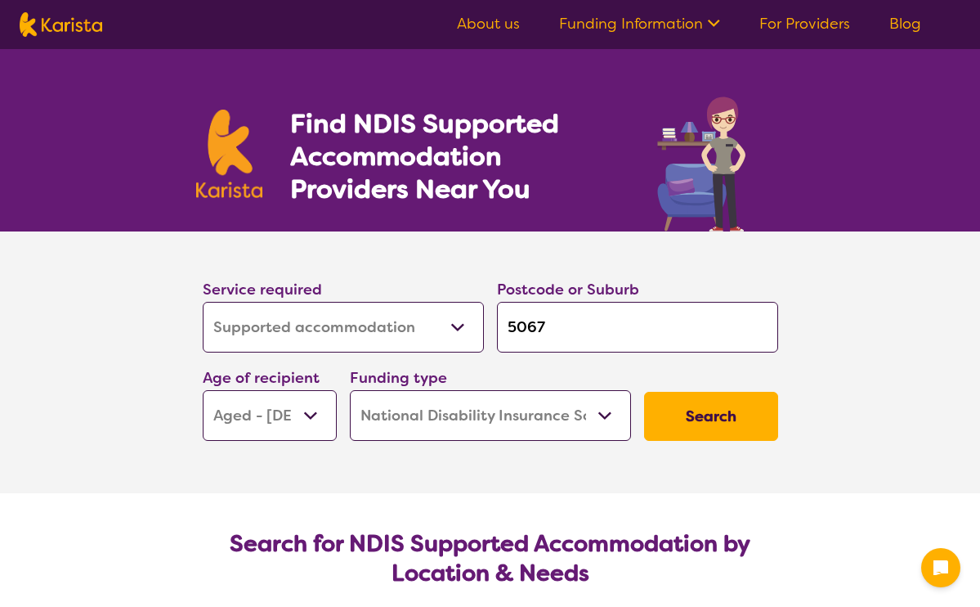
select select "Supported accommodation"
select select "AG"
select select "NDIS"
select select "Supported accommodation"
select select "AG"
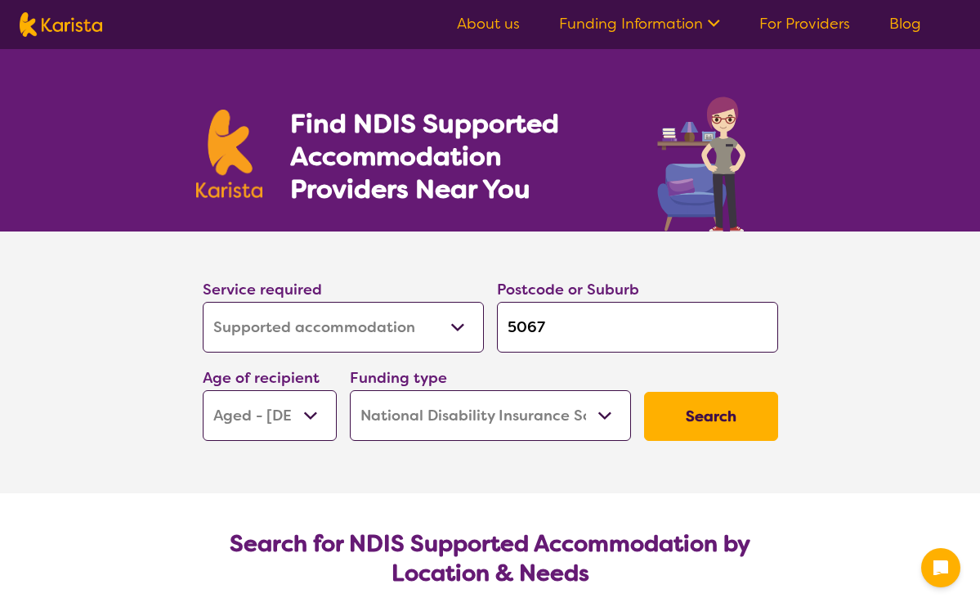
select select "NDIS"
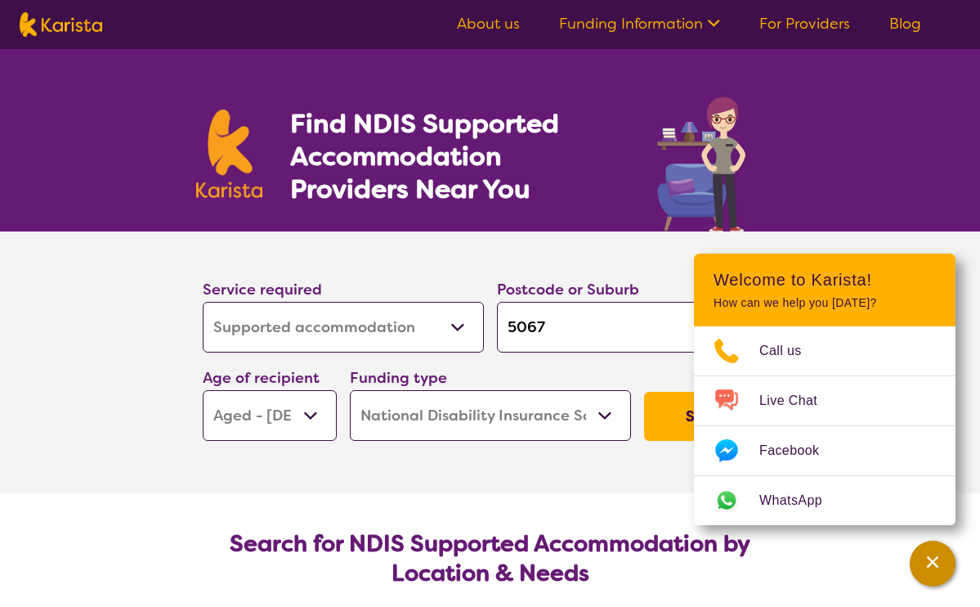
click at [931, 557] on icon "Channel Menu" at bounding box center [933, 561] width 16 height 16
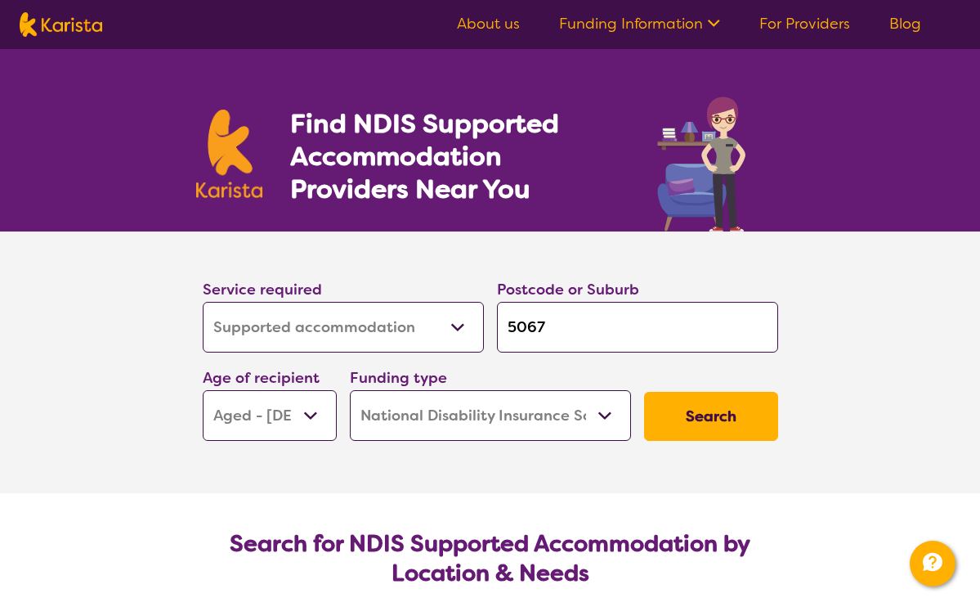
click at [507, 22] on link "About us" at bounding box center [488, 24] width 63 height 20
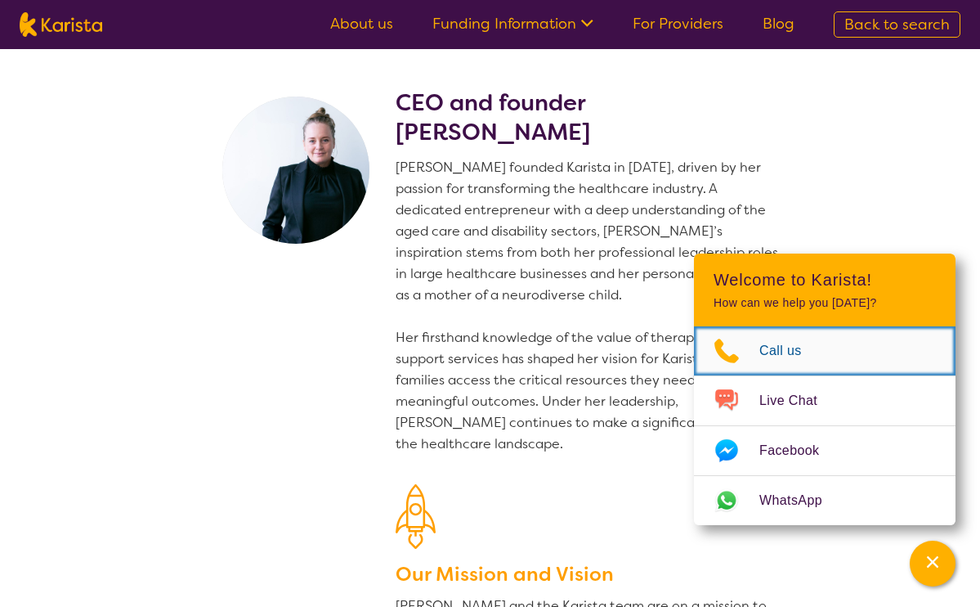
click at [777, 355] on span "Call us" at bounding box center [791, 350] width 62 height 25
click at [718, 353] on icon "Choose channel" at bounding box center [727, 350] width 25 height 25
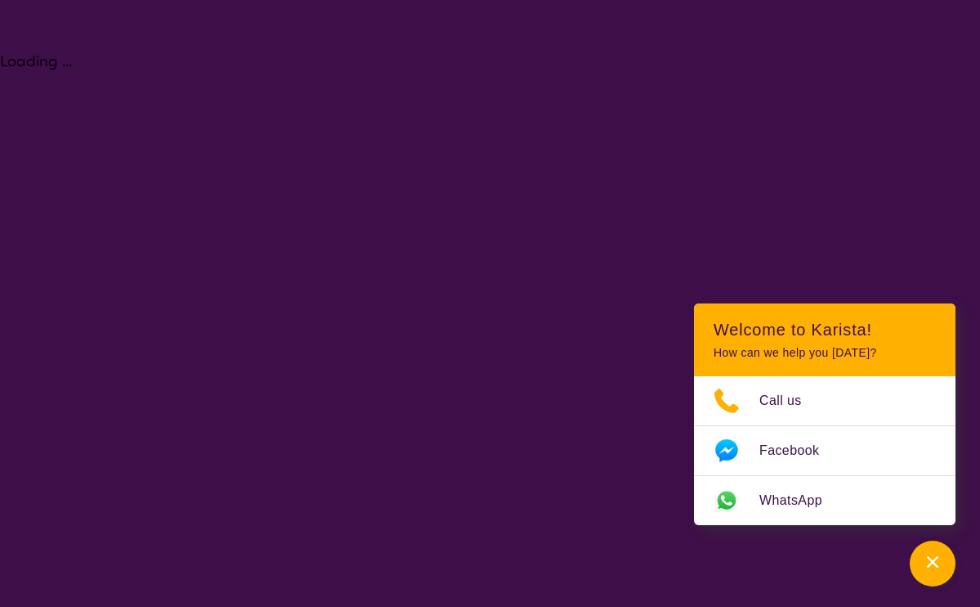
select select "Supported accommodation"
select select "AG"
select select "NDIS"
select select "Supported accommodation"
select select "AG"
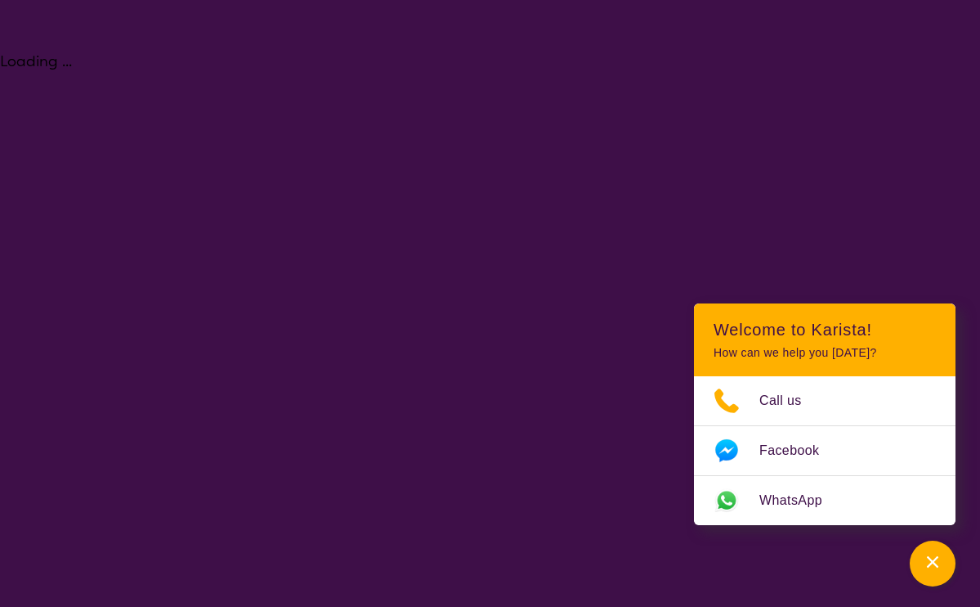
select select "NDIS"
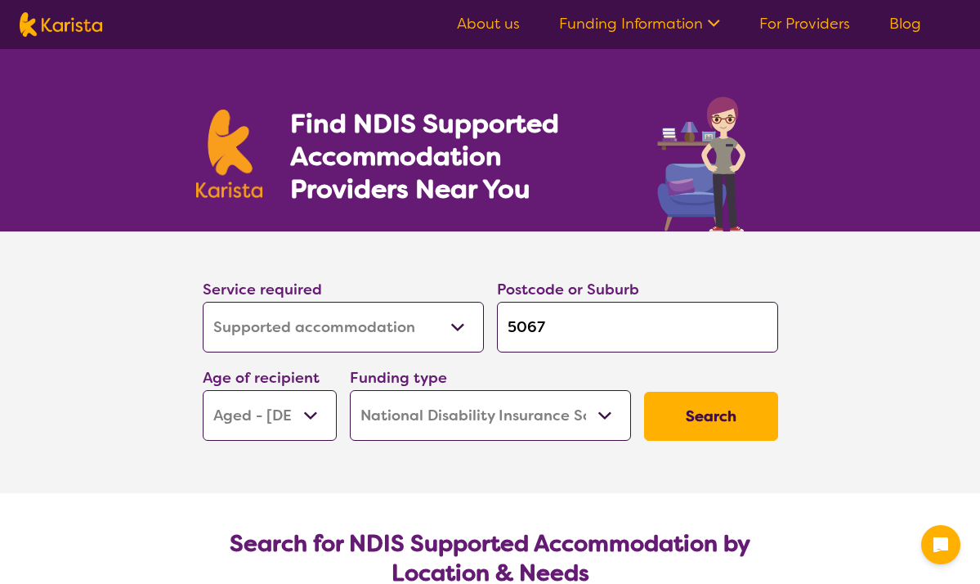
select select "Supported accommodation"
select select "AG"
select select "NDIS"
select select "Supported accommodation"
select select "AG"
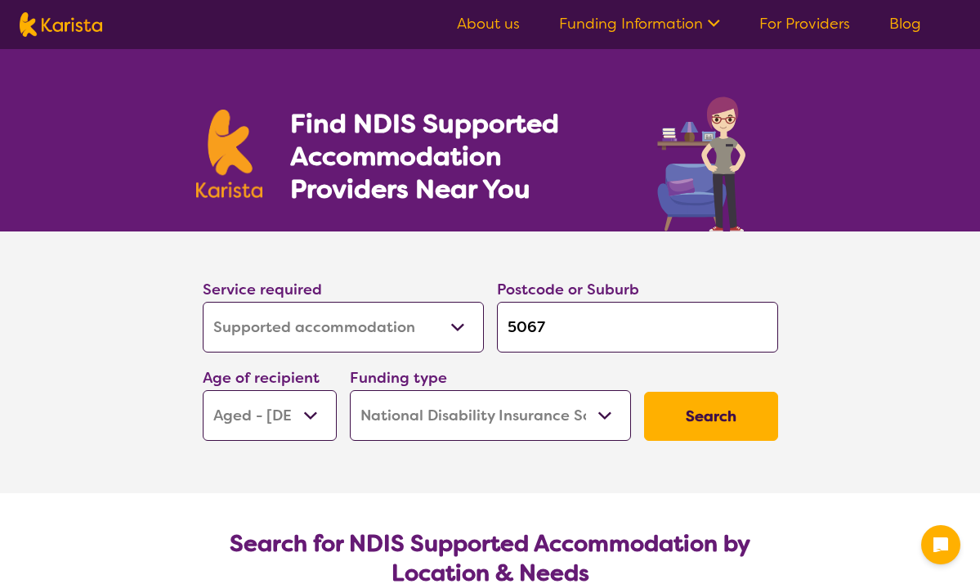
select select "NDIS"
select select "Supported accommodation"
select select "AG"
select select "NDIS"
select select "Supported accommodation"
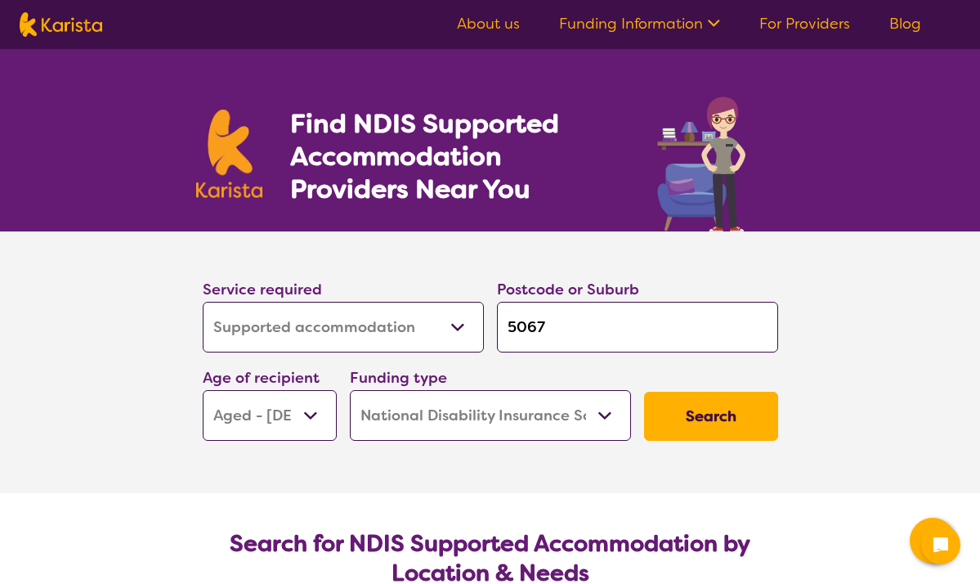
select select "AG"
select select "NDIS"
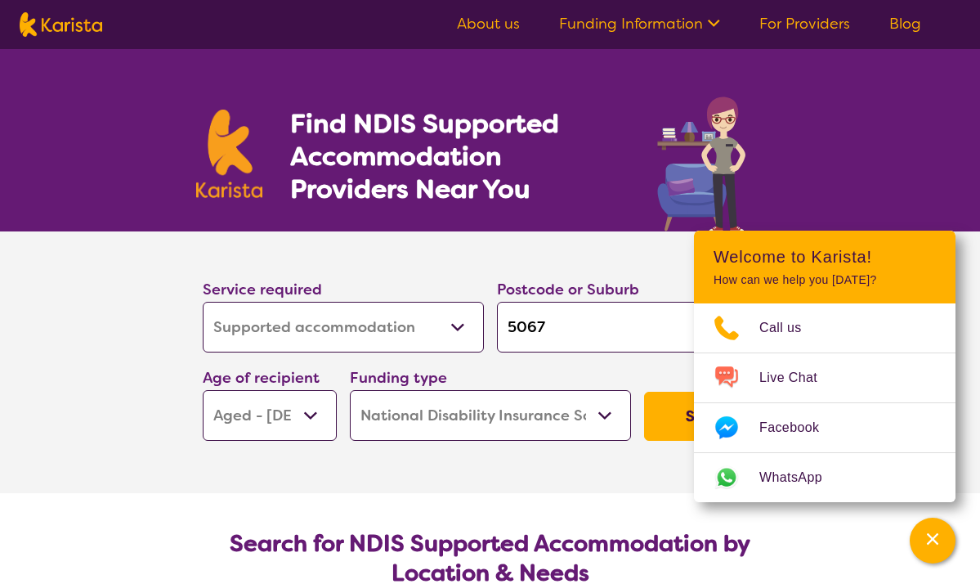
select select "Support worker"
click at [932, 539] on icon "Channel Menu" at bounding box center [932, 538] width 11 height 11
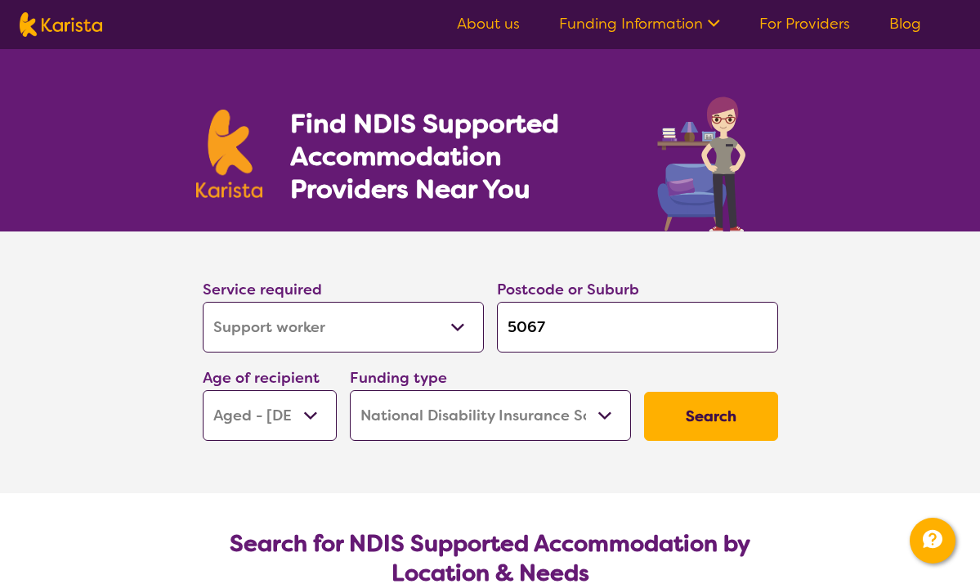
click at [710, 411] on button "Search" at bounding box center [711, 416] width 134 height 49
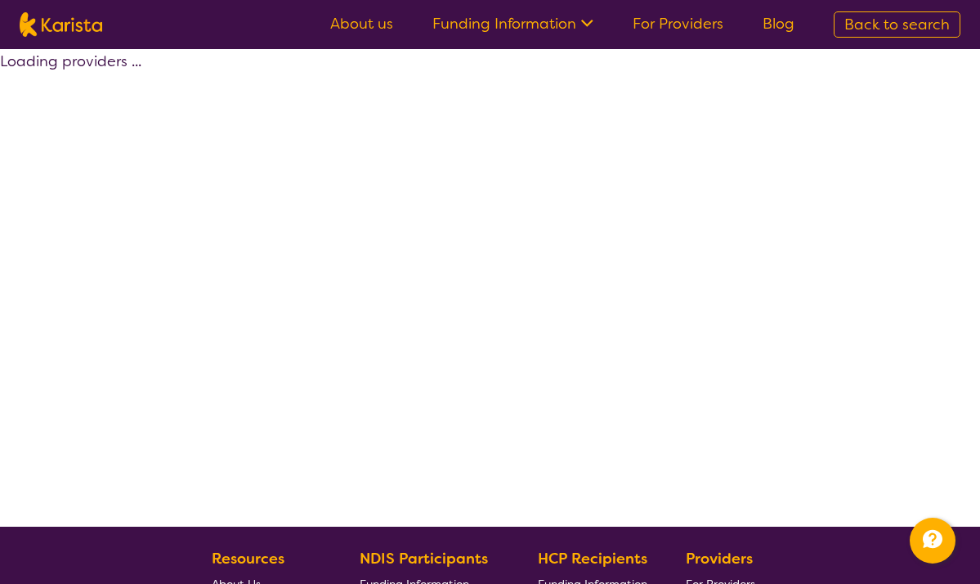
select select "by_score"
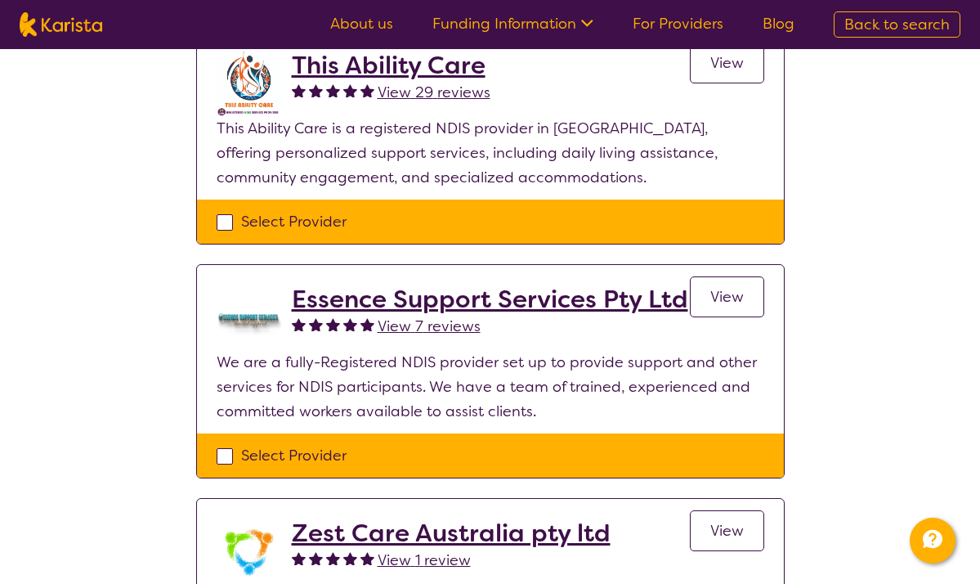
scroll to position [425, 0]
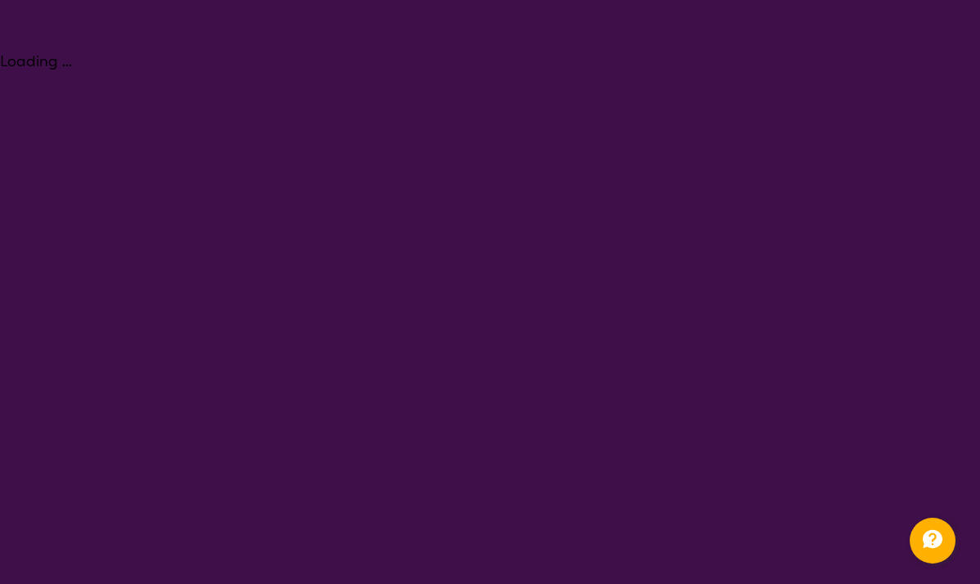
select select "Supported accommodation"
select select "AG"
select select "NDIS"
select select "Supported accommodation"
select select "AG"
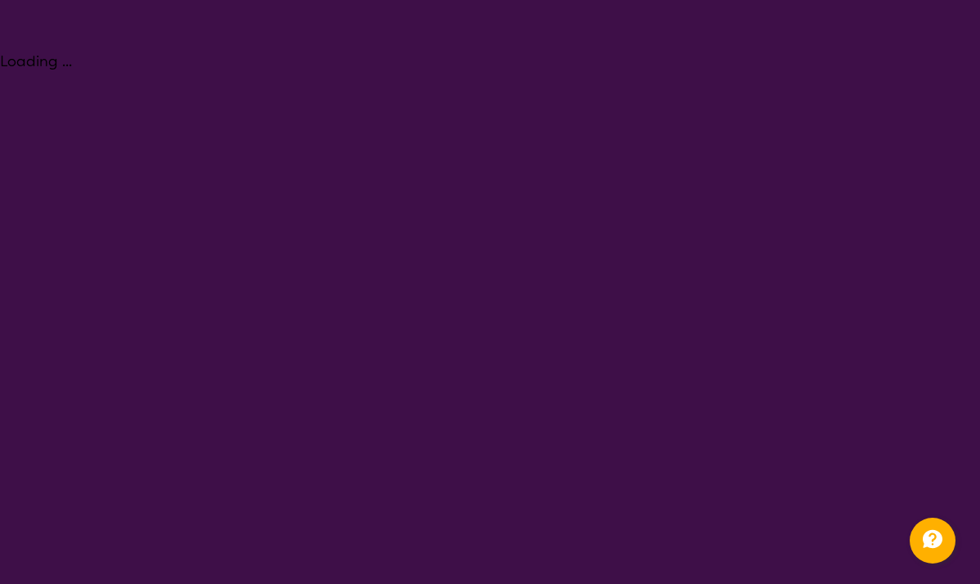
select select "NDIS"
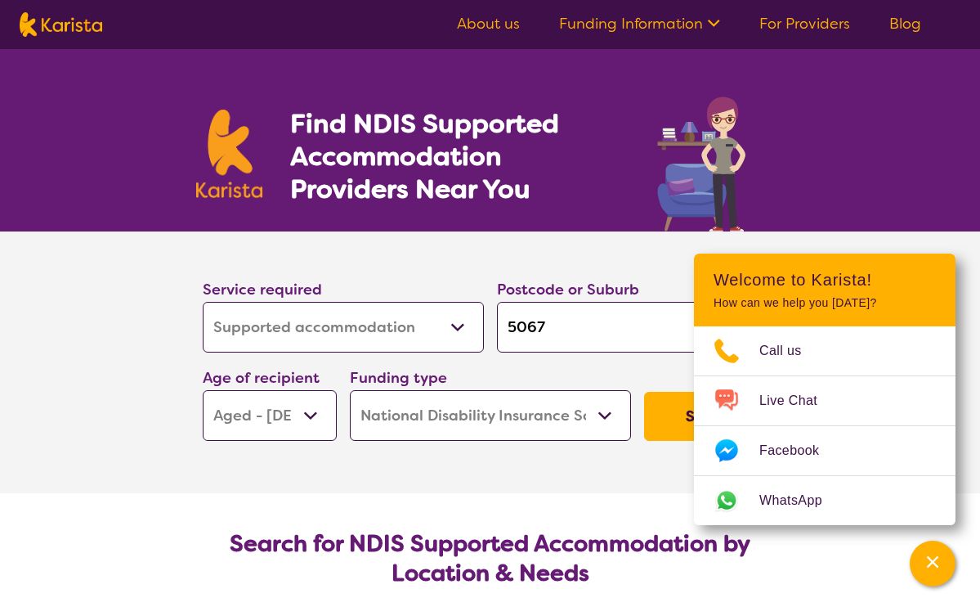
select select "Supported accommodation"
select select "AG"
select select "NDIS"
select select "Supported accommodation"
select select "AG"
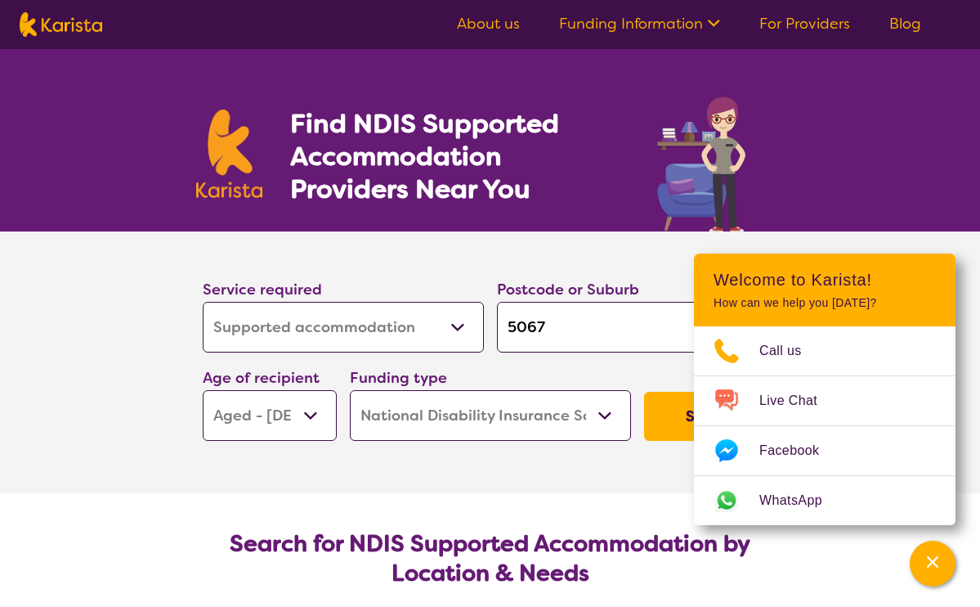
select select "NDIS"
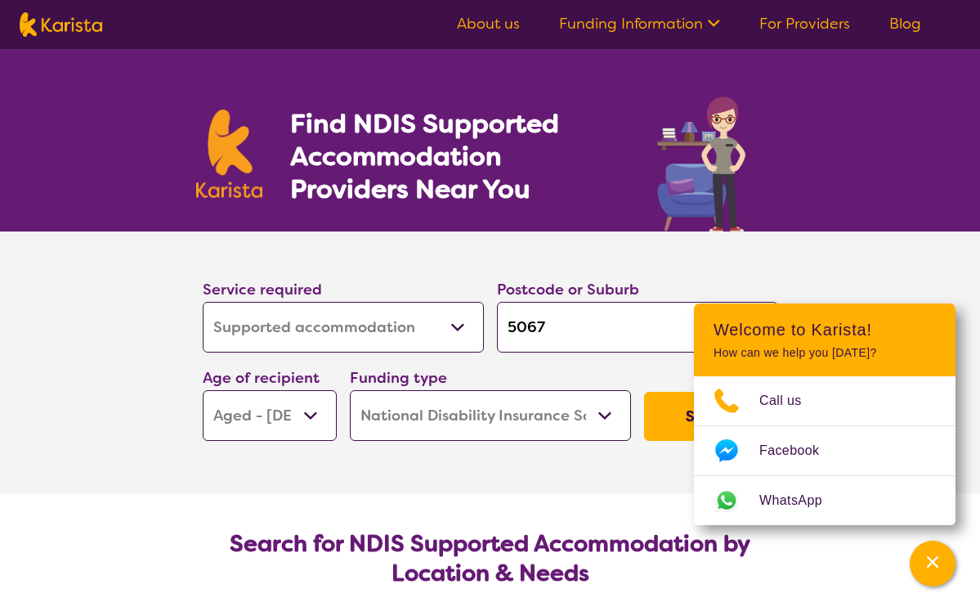
select select "Supported accommodation"
select select "AG"
select select "NDIS"
select select "Supported accommodation"
select select "AG"
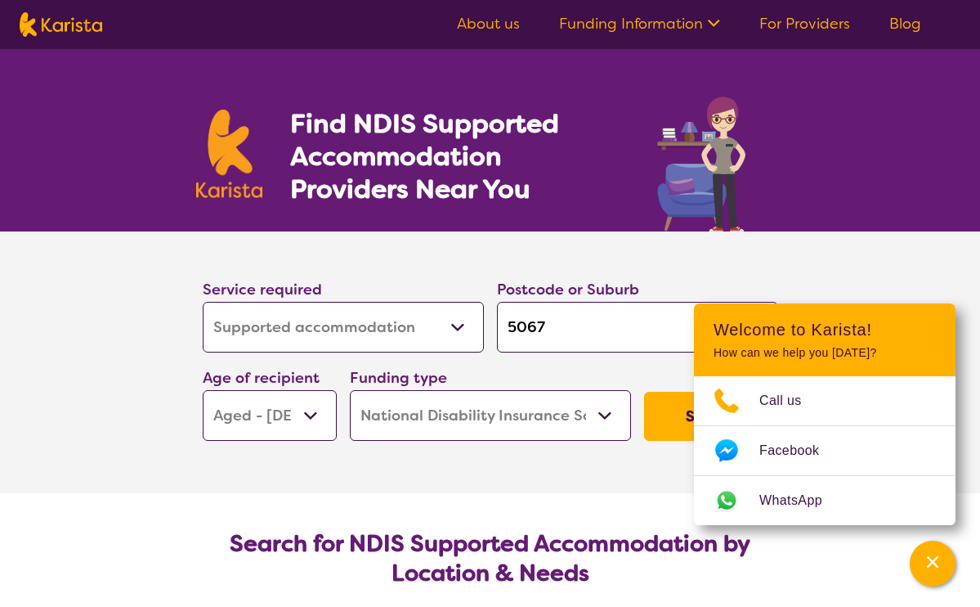
select select "NDIS"
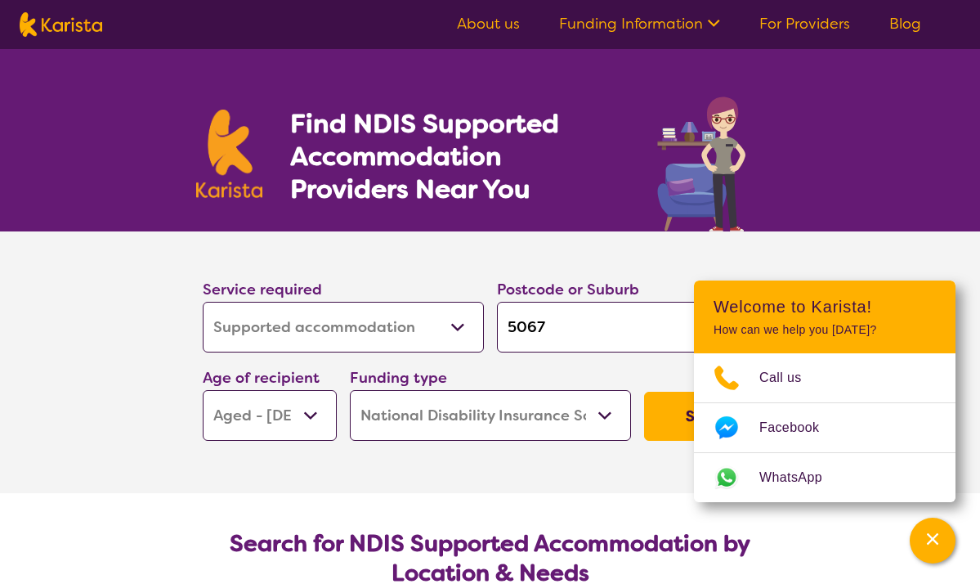
select select "Supported accommodation"
select select "AG"
select select "NDIS"
select select "Supported accommodation"
select select "AG"
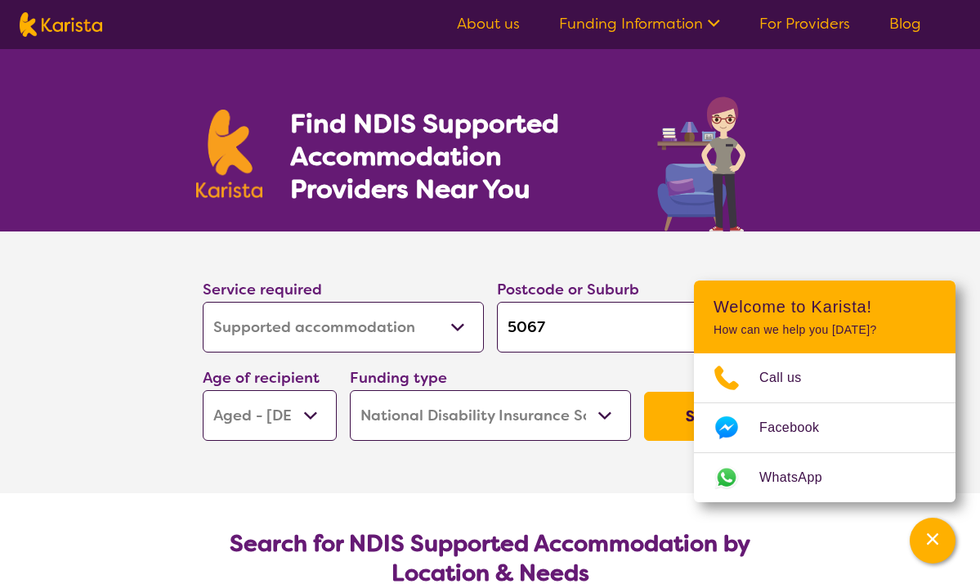
select select "NDIS"
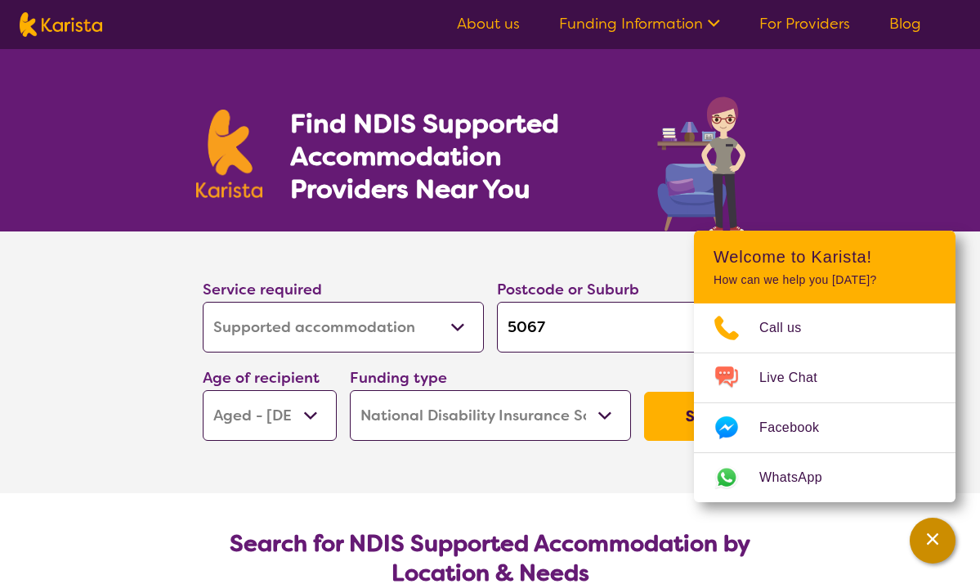
drag, startPoint x: 927, startPoint y: 549, endPoint x: 927, endPoint y: 540, distance: 9.0
click at [927, 548] on div "Channel Menu" at bounding box center [932, 540] width 33 height 36
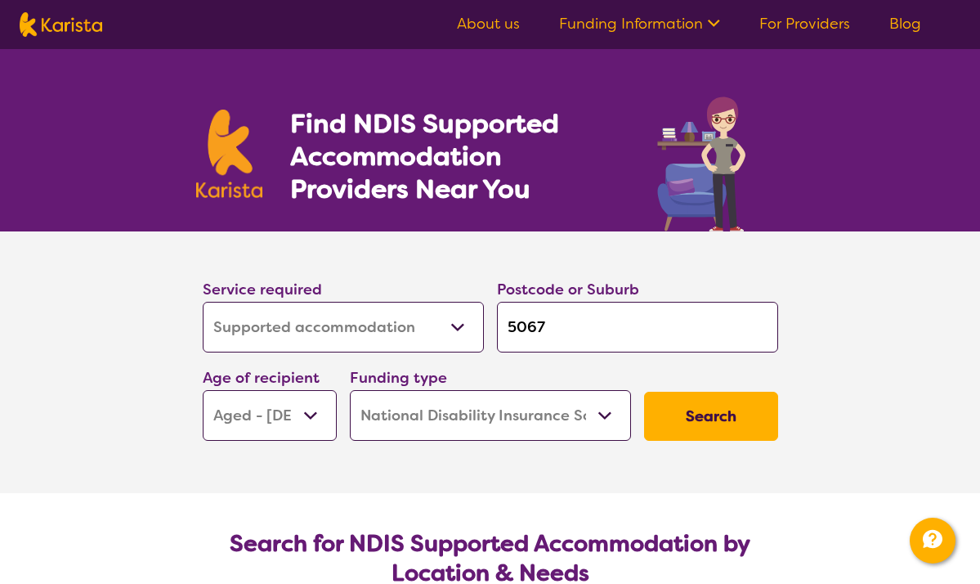
click at [690, 409] on button "Search" at bounding box center [711, 416] width 134 height 49
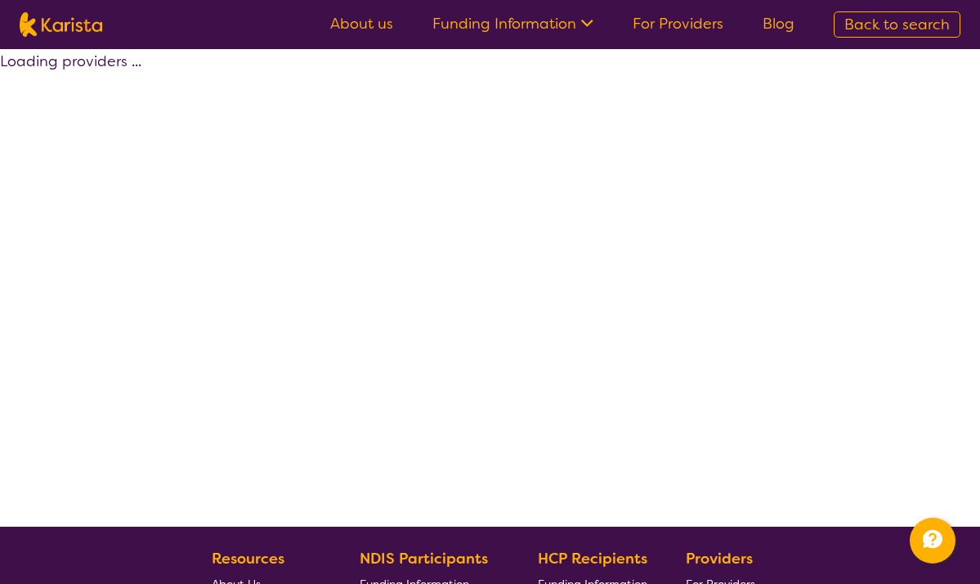
select select "by_score"
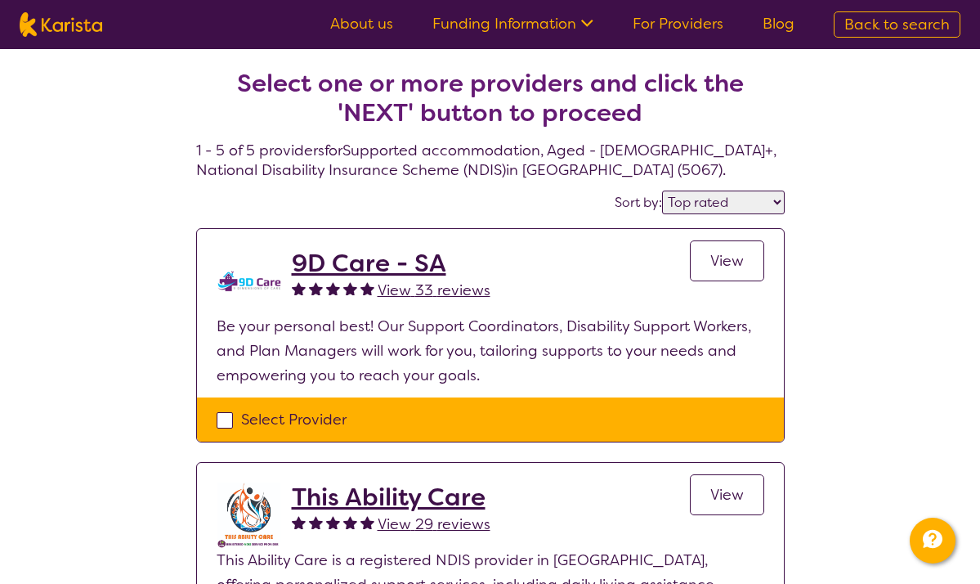
select select "Supported accommodation"
select select "AG"
select select "NDIS"
select select "Supported accommodation"
select select "AG"
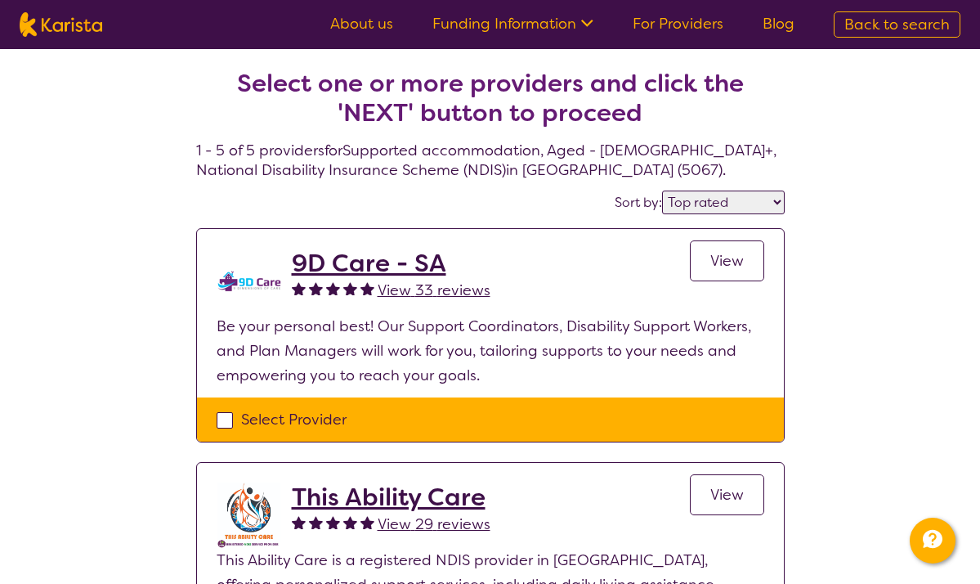
select select "NDIS"
